Goal: Book appointment/travel/reservation

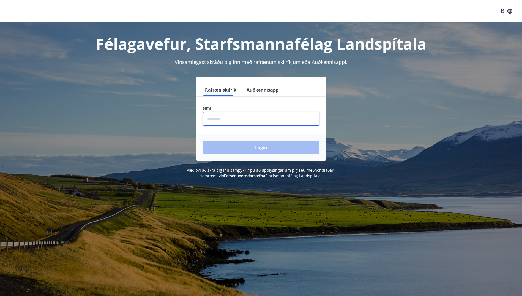
click at [249, 119] on input "phone" at bounding box center [261, 118] width 117 height 13
type input "********"
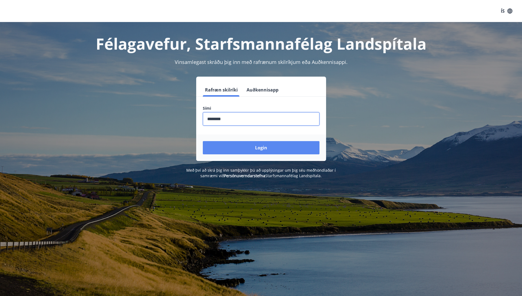
click at [255, 149] on button "Login" at bounding box center [261, 147] width 117 height 13
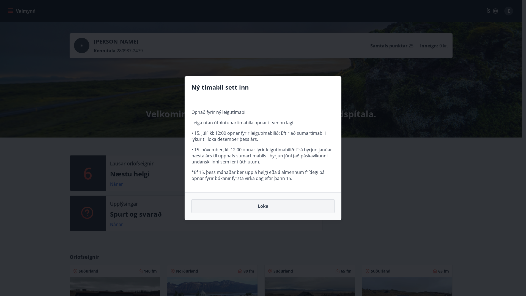
click at [260, 208] on button "Loka" at bounding box center [263, 206] width 143 height 14
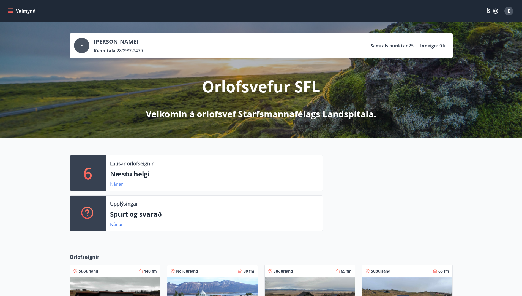
click at [118, 182] on link "Nánar" at bounding box center [116, 184] width 13 height 6
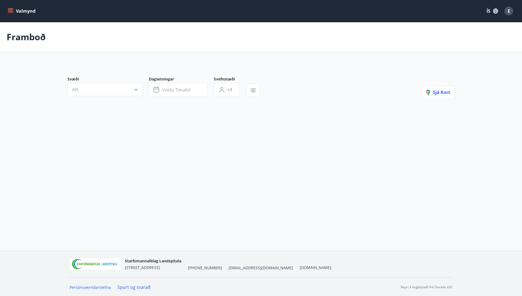
type input "*"
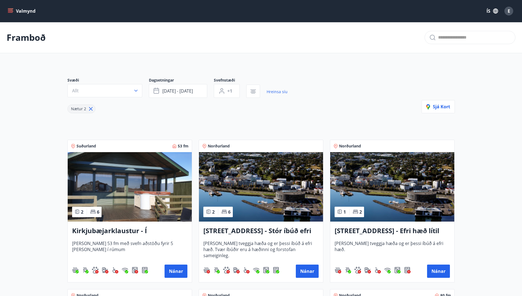
click at [10, 10] on icon "menu" at bounding box center [10, 10] width 5 height 1
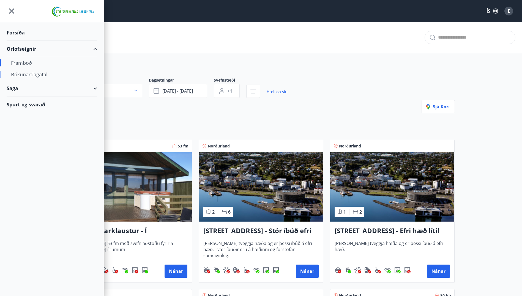
click at [21, 77] on div "Bókunardagatal" at bounding box center [52, 75] width 82 height 12
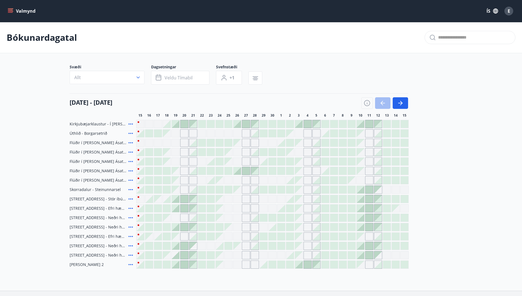
click at [311, 173] on div "Gráir dagar eru ekki bókanlegir" at bounding box center [308, 171] width 8 height 8
click at [302, 171] on div "Gráir dagar eru ekki bókanlegir" at bounding box center [299, 171] width 8 height 8
click at [239, 171] on div at bounding box center [237, 171] width 8 height 8
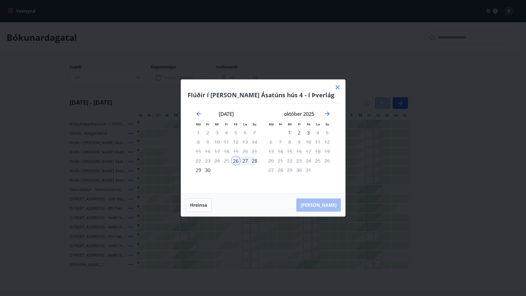
click at [337, 86] on icon at bounding box center [338, 87] width 4 height 4
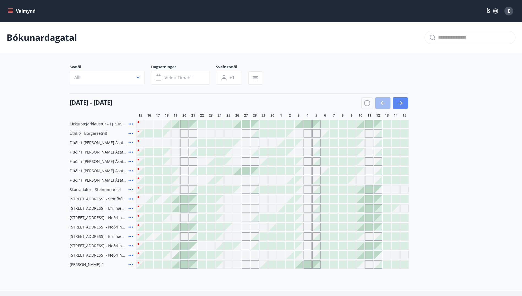
click at [399, 102] on icon "button" at bounding box center [400, 103] width 7 height 7
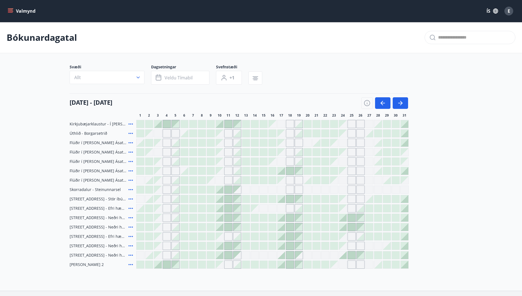
click at [283, 171] on div at bounding box center [281, 171] width 8 height 8
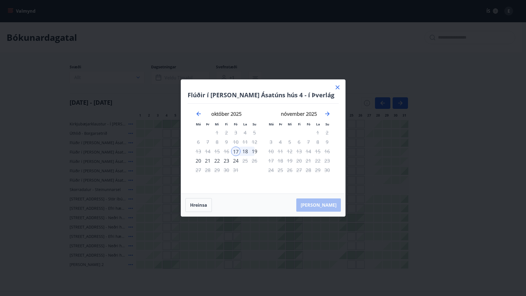
click at [338, 86] on icon at bounding box center [338, 87] width 4 height 4
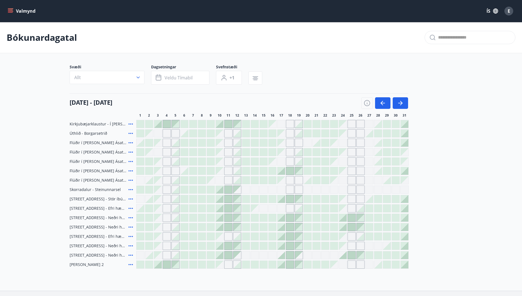
drag, startPoint x: 131, startPoint y: 170, endPoint x: 127, endPoint y: 170, distance: 4.1
click at [127, 170] on div "Flúðir í [PERSON_NAME] Ásatúns hús 4 - í Þverlág" at bounding box center [102, 171] width 64 height 8
click at [130, 169] on icon at bounding box center [130, 170] width 7 height 7
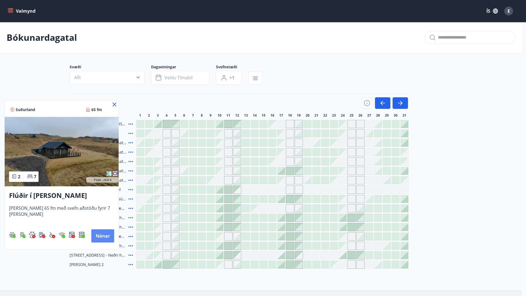
click at [109, 231] on button "Nánar" at bounding box center [102, 235] width 23 height 13
